Goal: Navigation & Orientation: Find specific page/section

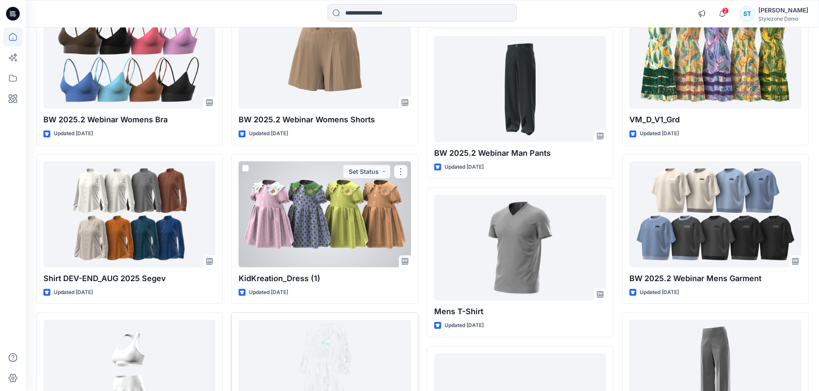
scroll to position [440, 0]
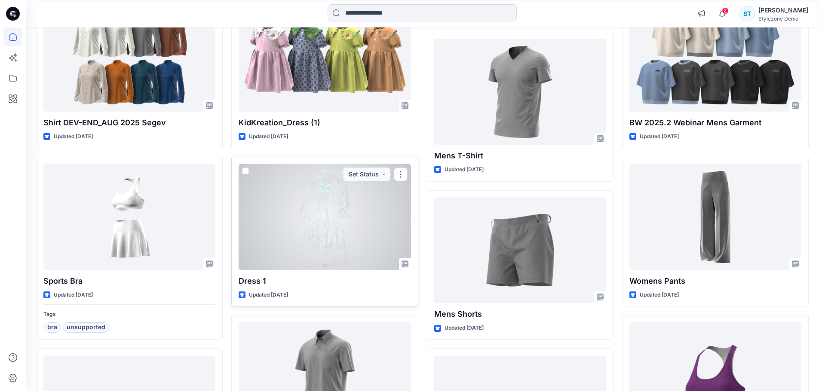
click at [342, 234] on div at bounding box center [325, 217] width 172 height 106
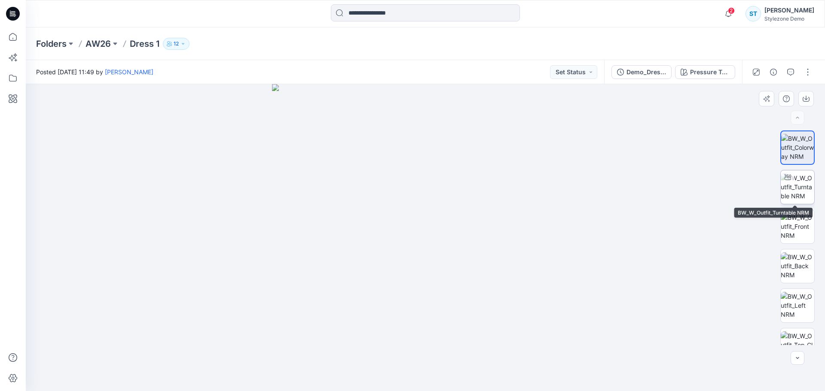
click at [803, 190] on img at bounding box center [798, 187] width 34 height 27
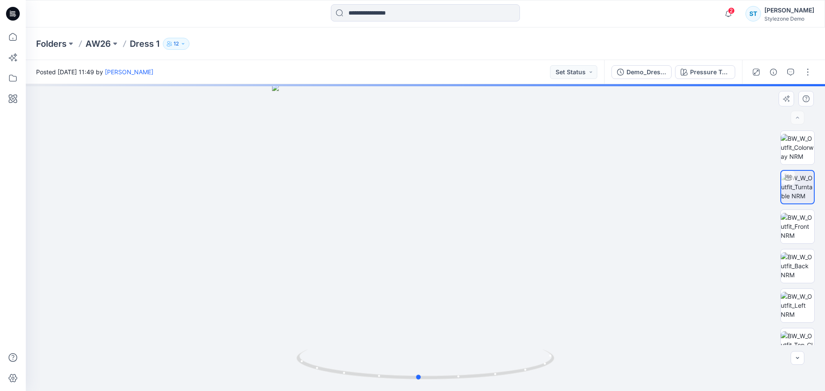
click at [465, 343] on div at bounding box center [425, 237] width 799 height 307
click at [803, 227] on img at bounding box center [798, 226] width 34 height 27
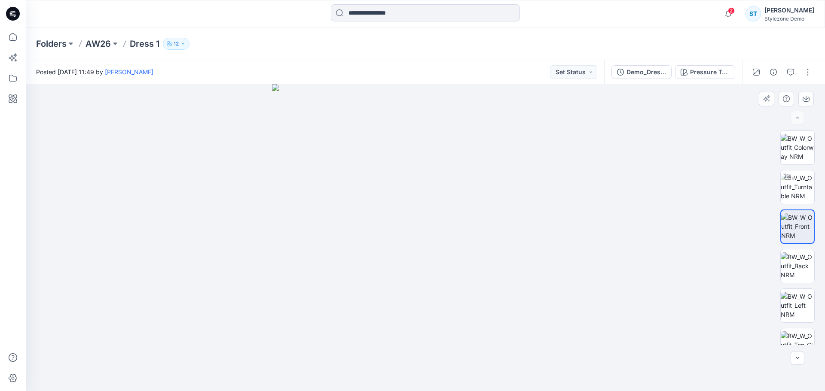
drag, startPoint x: 463, startPoint y: 227, endPoint x: 371, endPoint y: 228, distance: 92.0
click at [371, 228] on img at bounding box center [425, 237] width 307 height 307
click at [809, 257] on img at bounding box center [798, 266] width 34 height 27
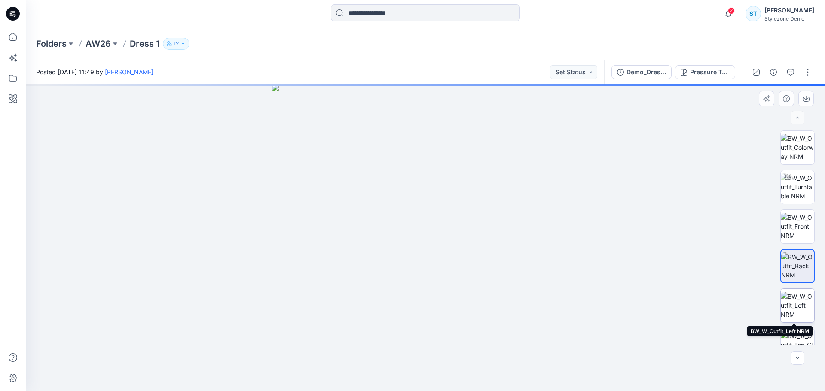
click at [792, 301] on img at bounding box center [798, 305] width 34 height 27
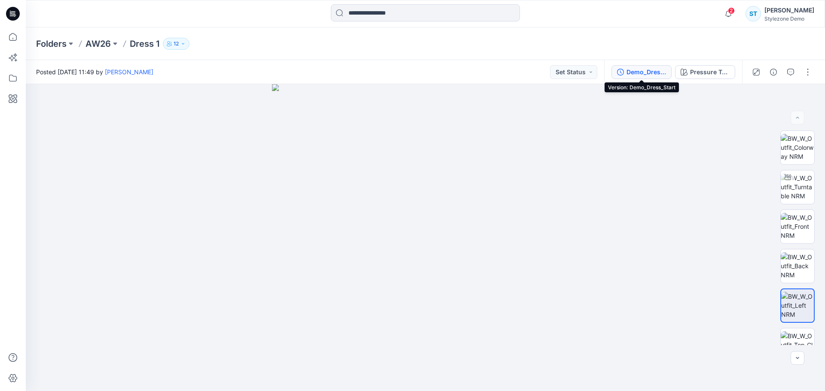
click at [645, 72] on div "Demo_Dress_Start" at bounding box center [647, 71] width 40 height 9
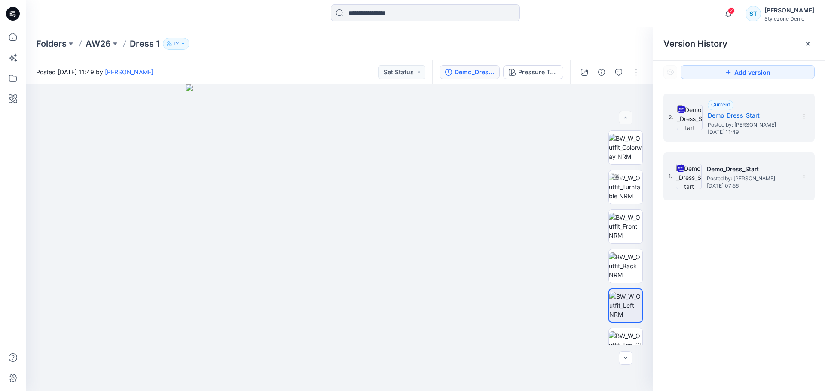
click at [744, 170] on h5 "Demo_Dress_Start" at bounding box center [750, 169] width 86 height 10
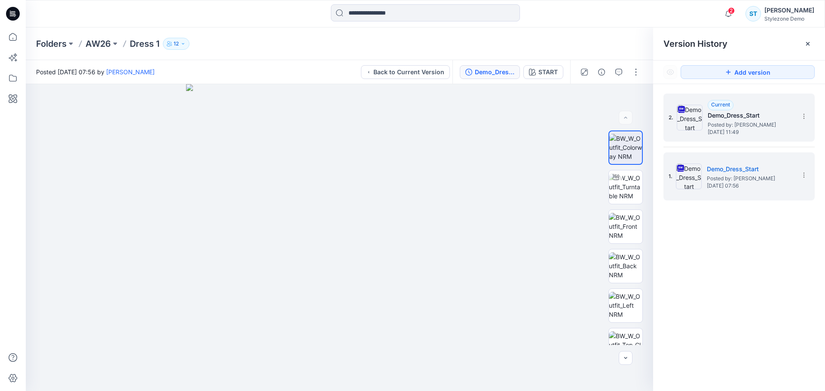
click at [738, 126] on span "Posted by: [PERSON_NAME]" at bounding box center [751, 125] width 86 height 9
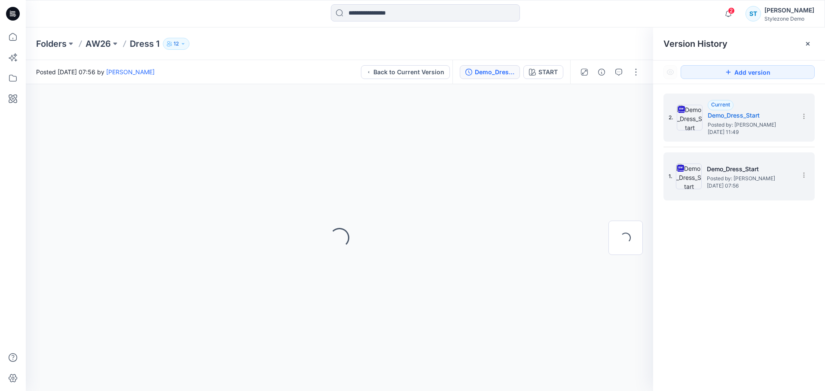
click at [737, 164] on h5 "Demo_Dress_Start" at bounding box center [750, 169] width 86 height 10
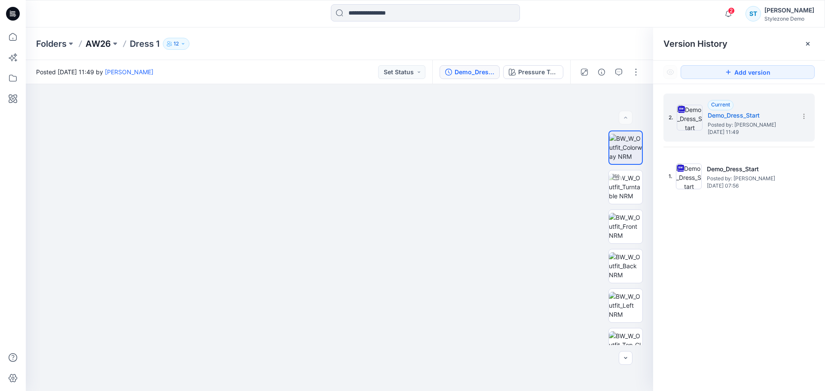
click at [107, 42] on p "AW26" at bounding box center [98, 44] width 25 height 12
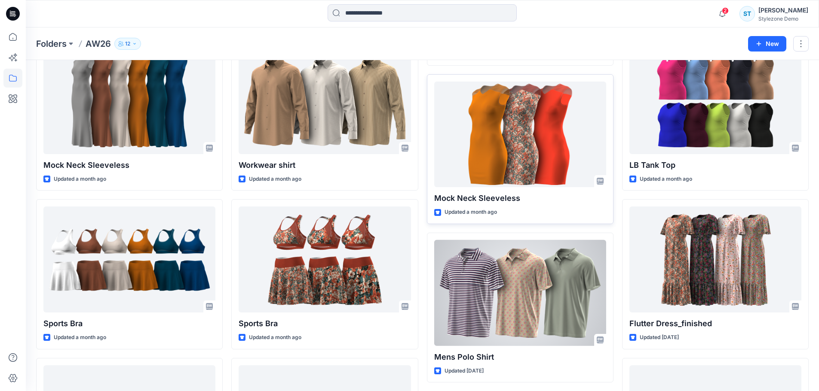
scroll to position [281, 0]
